Goal: Check status: Check status

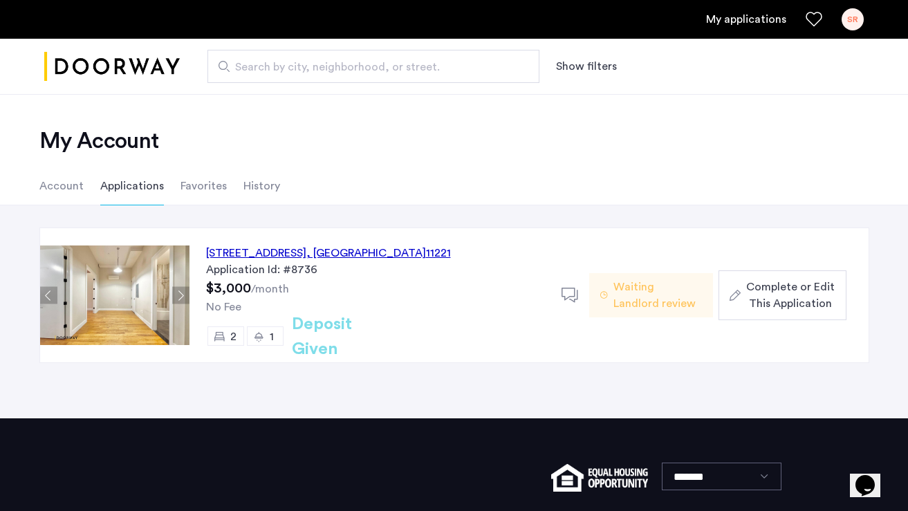
click at [336, 336] on h2 "Deposit Given" at bounding box center [347, 337] width 110 height 50
